Goal: Navigation & Orientation: Go to known website

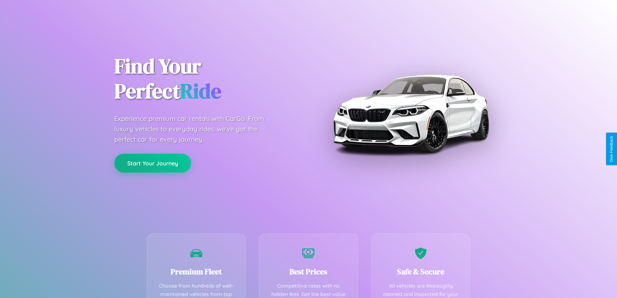
click at [153, 163] on button "Start Your Journey" at bounding box center [152, 163] width 77 height 19
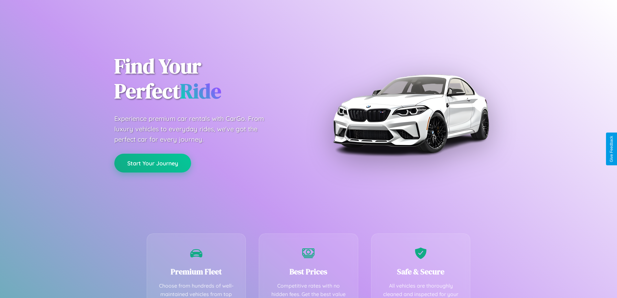
click at [153, 163] on button "Start Your Journey" at bounding box center [152, 163] width 77 height 19
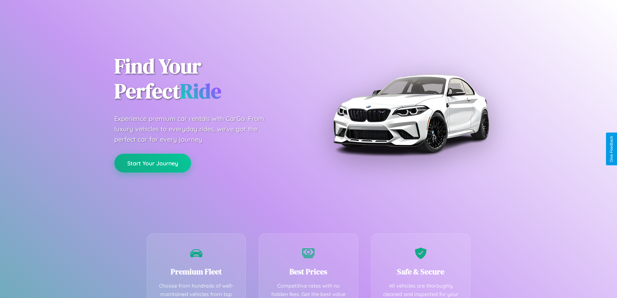
click at [153, 163] on button "Start Your Journey" at bounding box center [152, 163] width 77 height 19
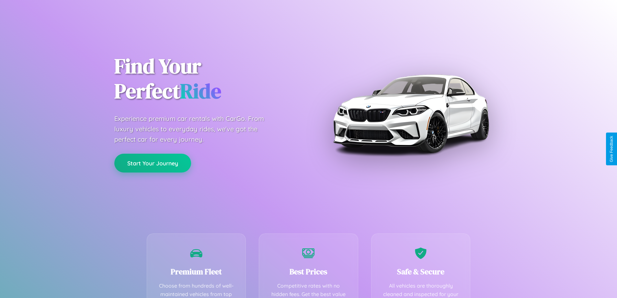
click at [153, 163] on button "Start Your Journey" at bounding box center [152, 163] width 77 height 19
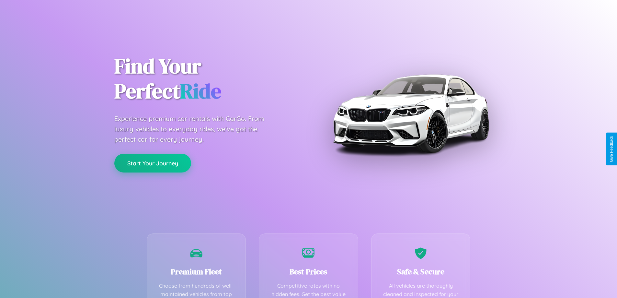
click at [153, 163] on button "Start Your Journey" at bounding box center [152, 163] width 77 height 19
